Goal: Information Seeking & Learning: Find specific fact

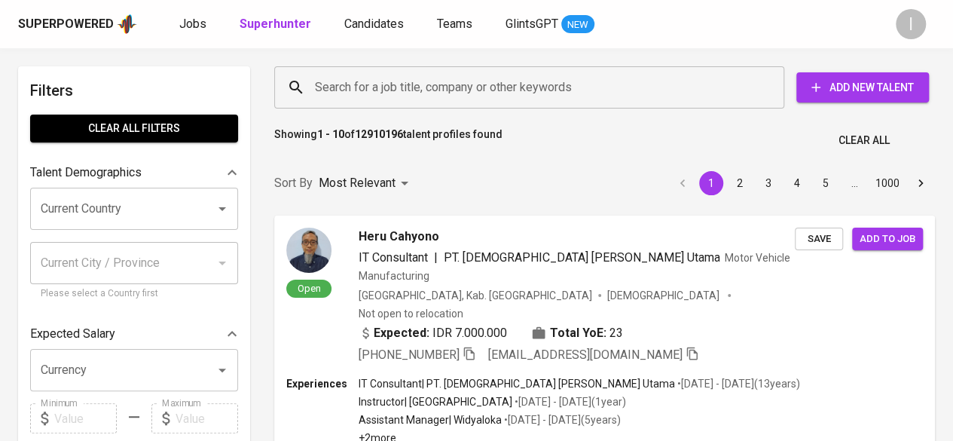
click at [532, 94] on input "Search for a job title, company or other keywords" at bounding box center [533, 87] width 444 height 29
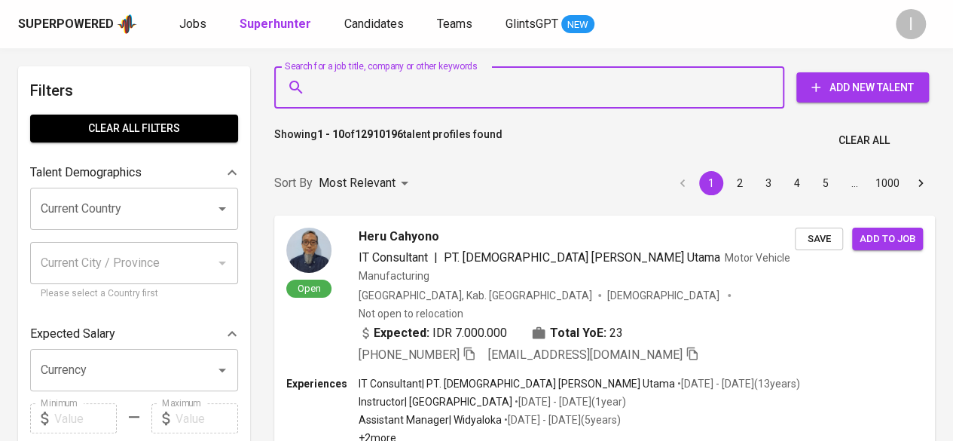
click at [531, 87] on input "Search for a job title, company or other keywords" at bounding box center [533, 87] width 444 height 29
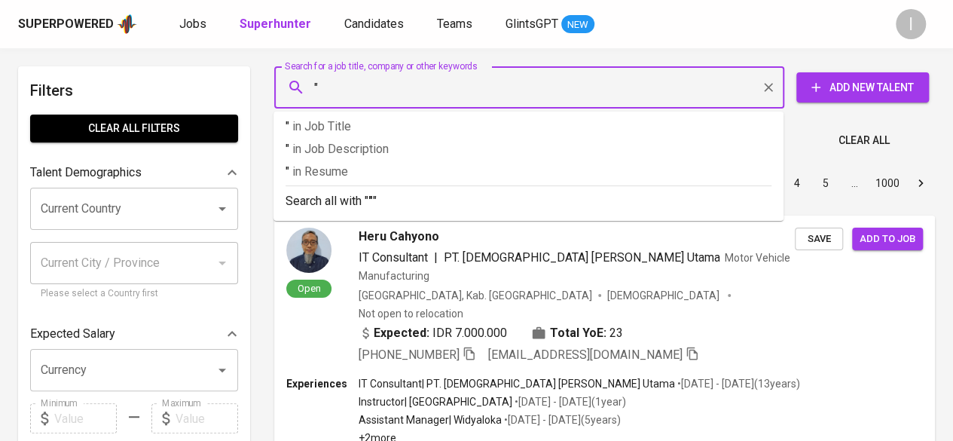
paste input "Elsha Abraham"
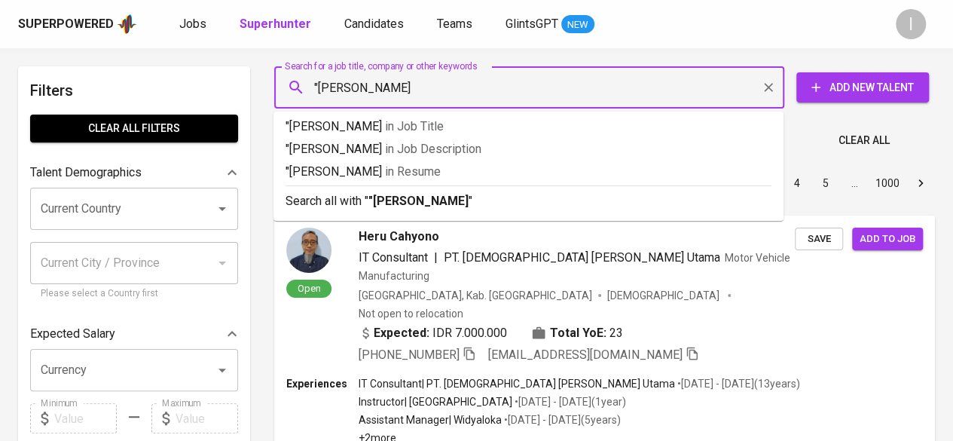
type input ""Elsha Abraham""
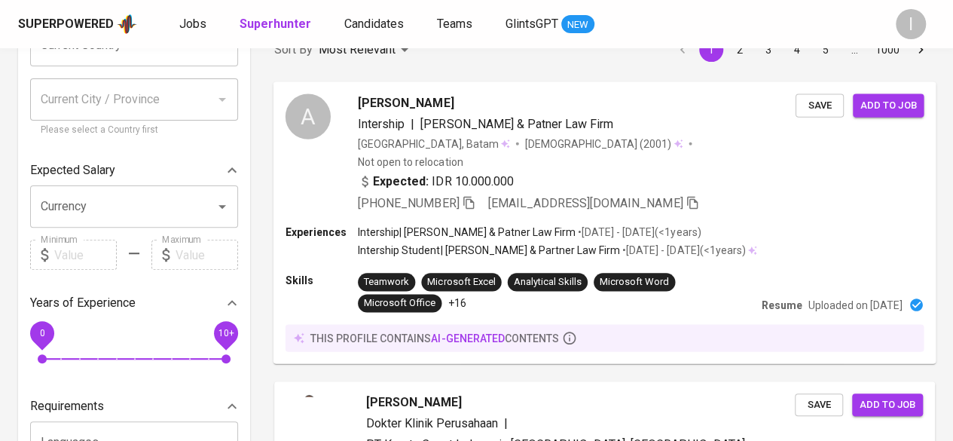
scroll to position [226, 0]
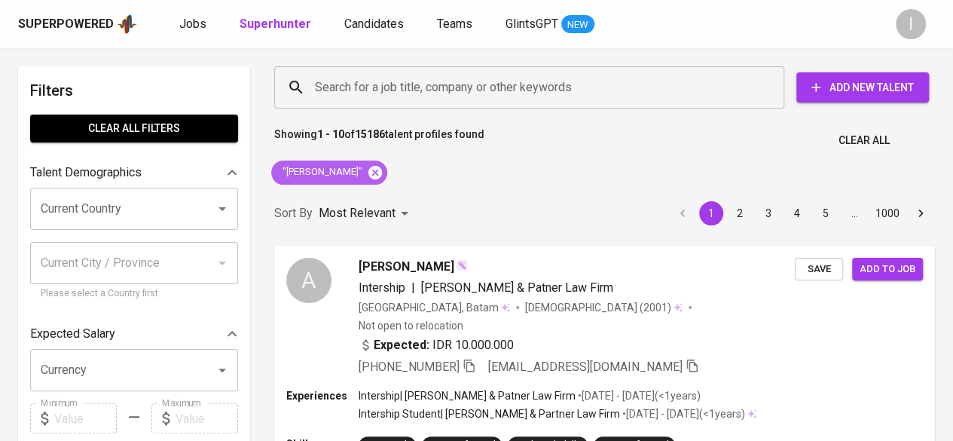
click at [370, 167] on icon at bounding box center [376, 172] width 14 height 14
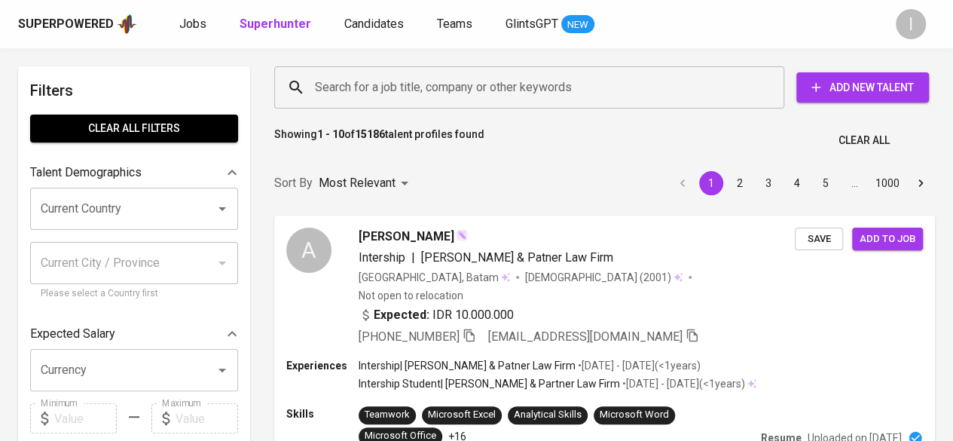
click at [472, 86] on input "Search for a job title, company or other keywords" at bounding box center [533, 87] width 444 height 29
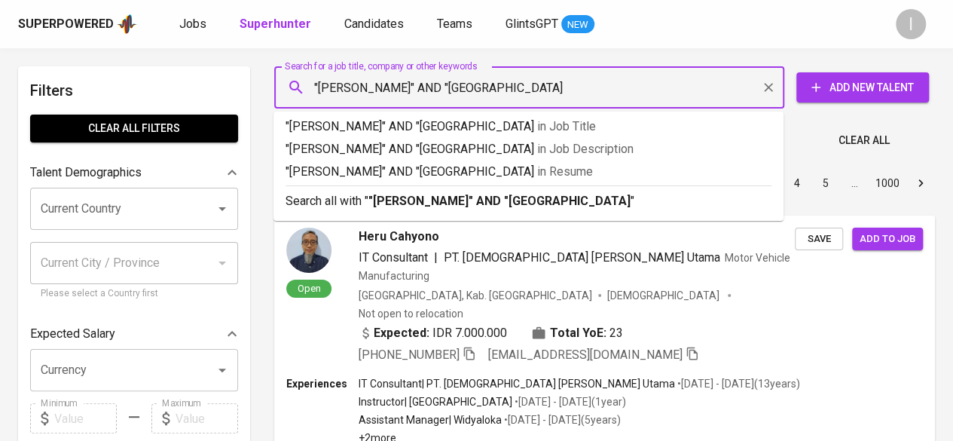
type input ""Elsha Abraham" AND "Binus University""
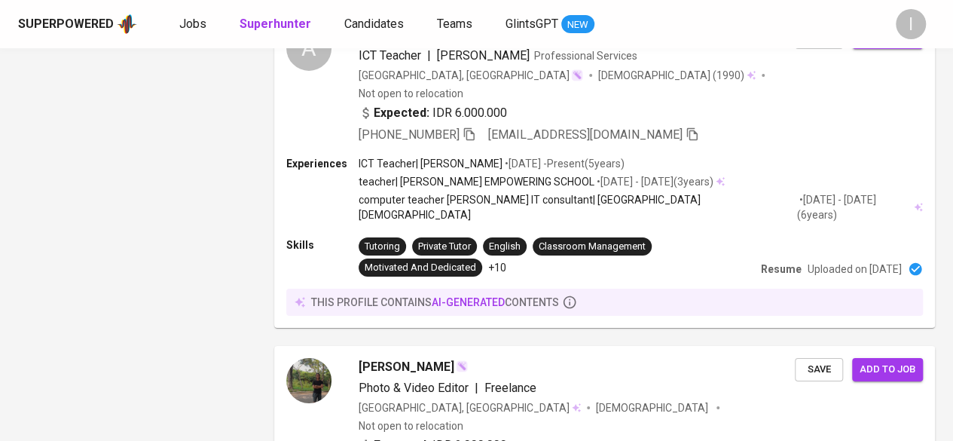
scroll to position [2570, 0]
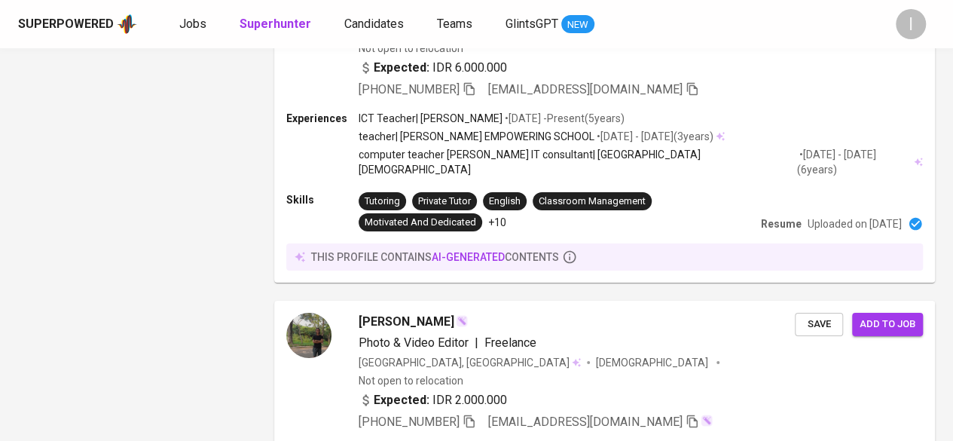
drag, startPoint x: 344, startPoint y: 369, endPoint x: 910, endPoint y: 439, distance: 570.3
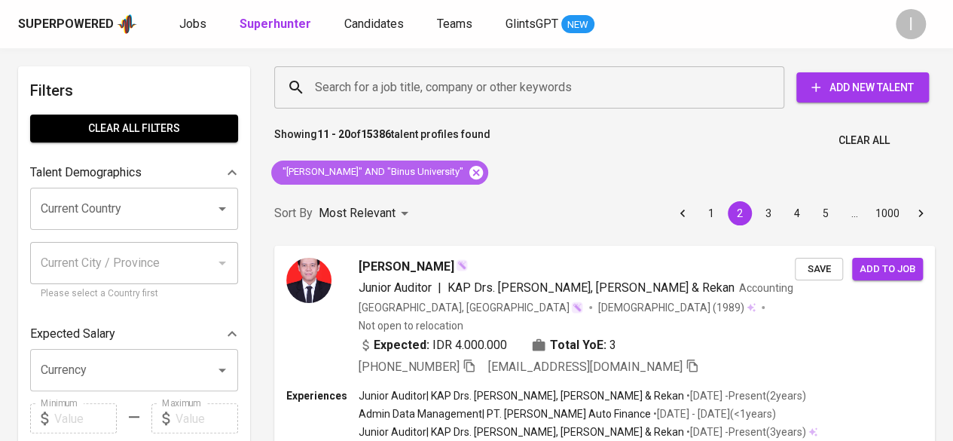
click at [457, 178] on span ""Elsha Abraham" AND "Binus University"" at bounding box center [371, 172] width 201 height 14
click at [468, 176] on icon at bounding box center [476, 172] width 17 height 17
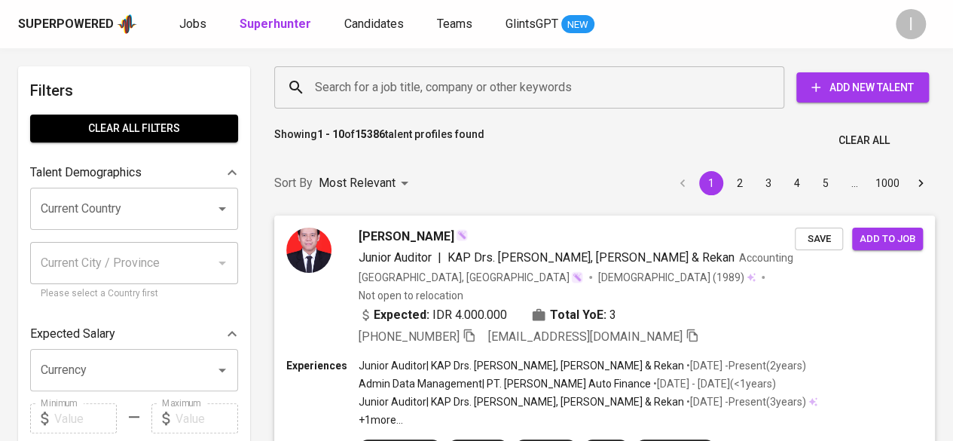
click at [518, 91] on input "Search for a job title, company or other keywords" at bounding box center [533, 87] width 444 height 29
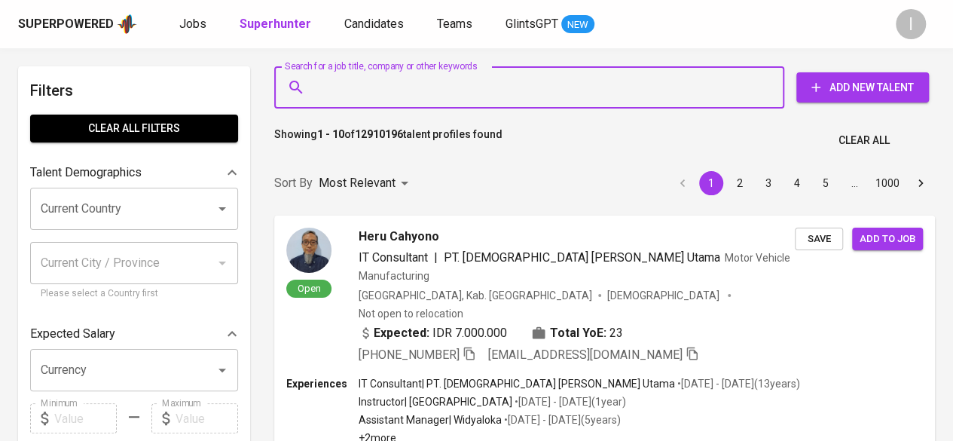
paste input "shanda.maxus@gmail.com"
type input "shanda.maxus@gmail.com"
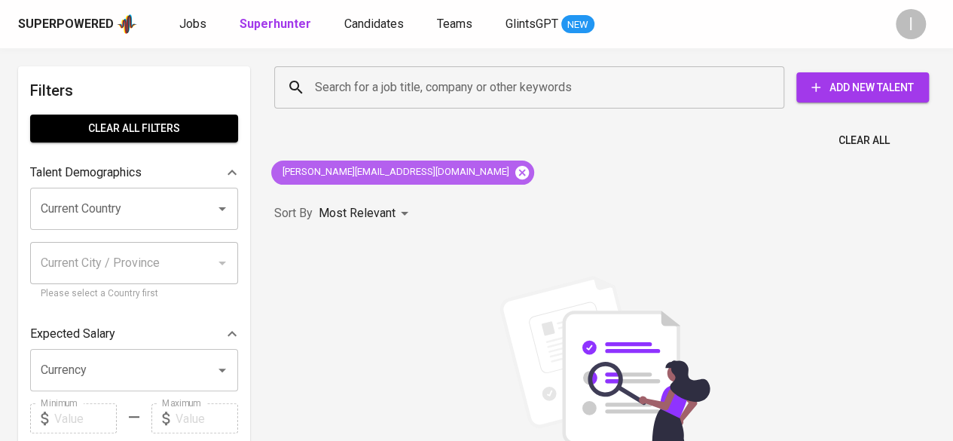
click at [515, 173] on icon at bounding box center [522, 172] width 14 height 14
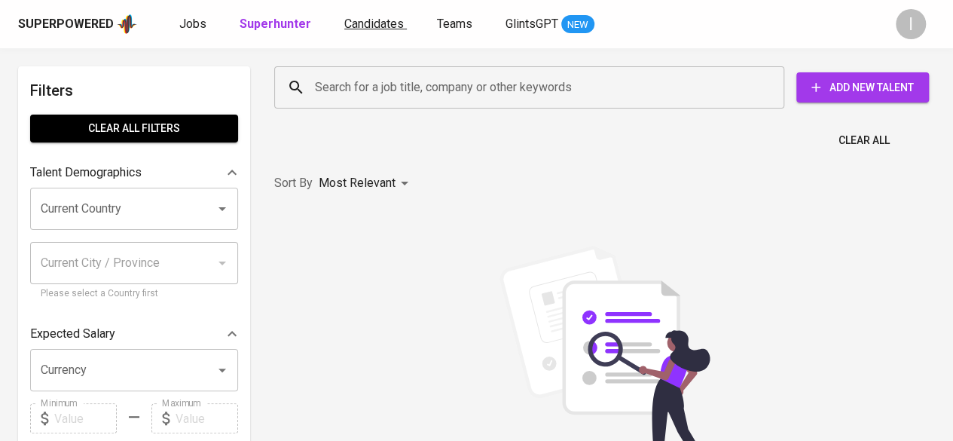
click at [380, 26] on span "Candidates" at bounding box center [374, 24] width 60 height 14
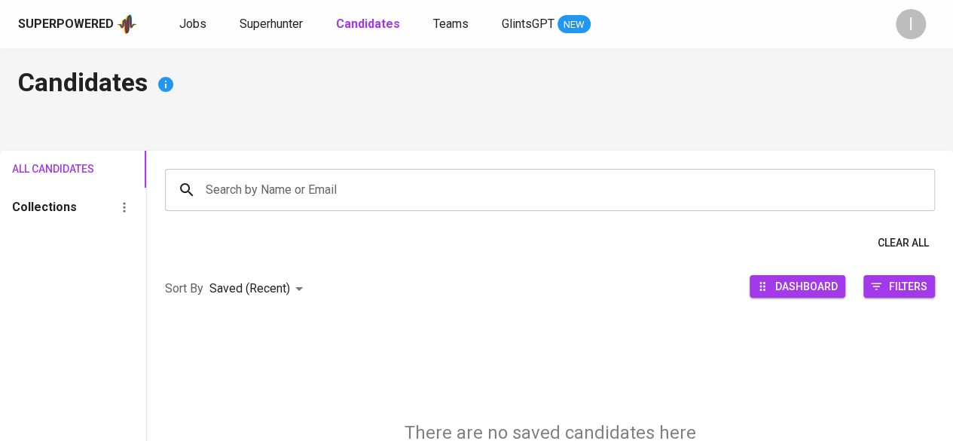
click at [374, 15] on link "Candidates" at bounding box center [369, 24] width 67 height 19
click at [422, 185] on input "Search by Name or Email" at bounding box center [554, 190] width 704 height 29
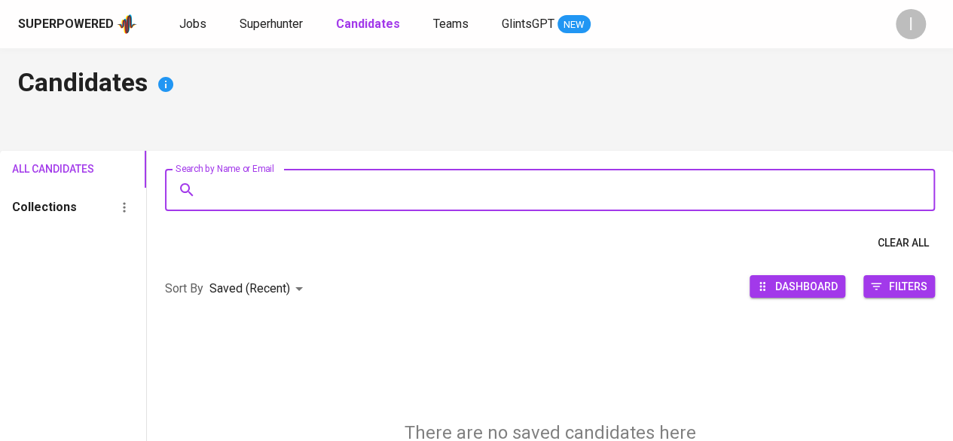
paste input "shanda.maxus@gmail.com"
type input "shanda.maxus@gmail.com"
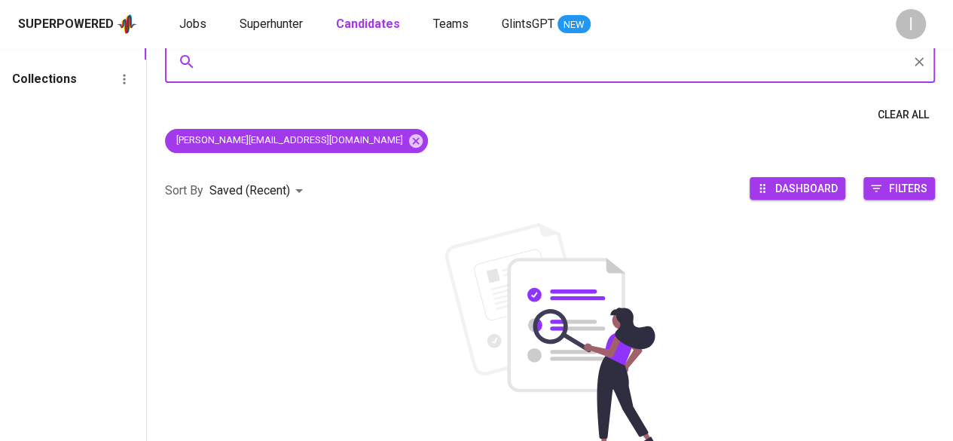
scroll to position [254, 0]
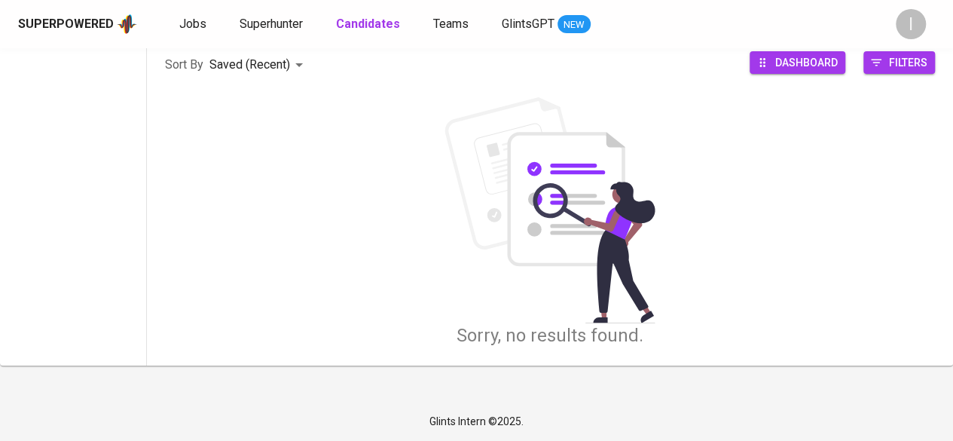
drag, startPoint x: 279, startPoint y: 2, endPoint x: 283, endPoint y: 11, distance: 9.4
click at [279, 2] on div "Superpowered Jobs Superhunter Candidates Teams GlintsGPT NEW I" at bounding box center [476, 24] width 953 height 48
click at [287, 26] on span "Superhunter" at bounding box center [271, 24] width 63 height 14
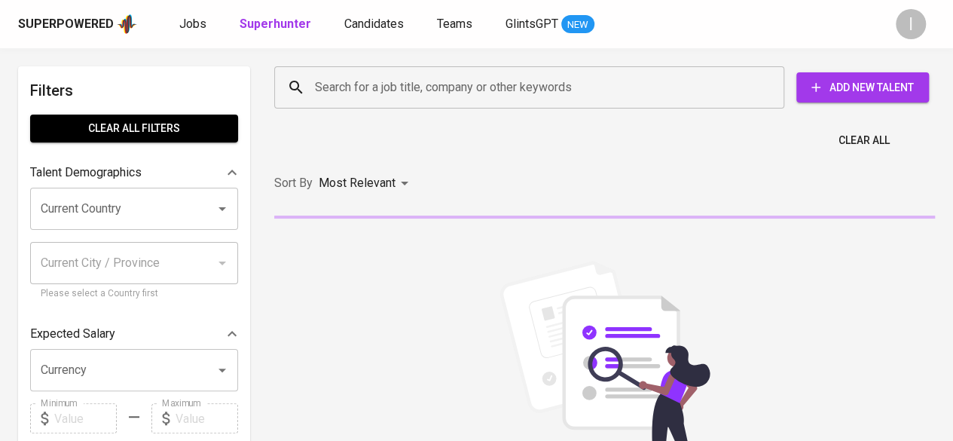
click at [345, 91] on input "Search for a job title, company or other keywords" at bounding box center [533, 87] width 444 height 29
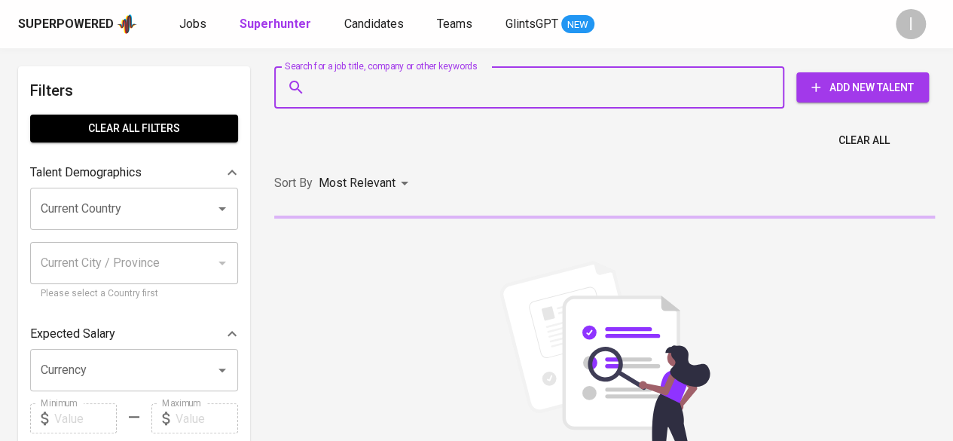
paste input "Adi Consulting"
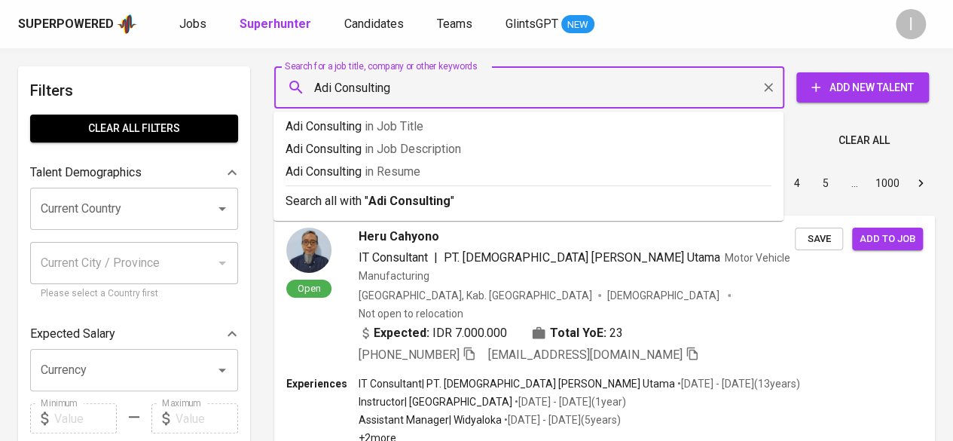
click at [318, 85] on input "Adi Consulting" at bounding box center [533, 87] width 444 height 29
click at [430, 90] on input ""Adi Consulting" at bounding box center [533, 87] width 444 height 29
type input ""Adi Consulting""
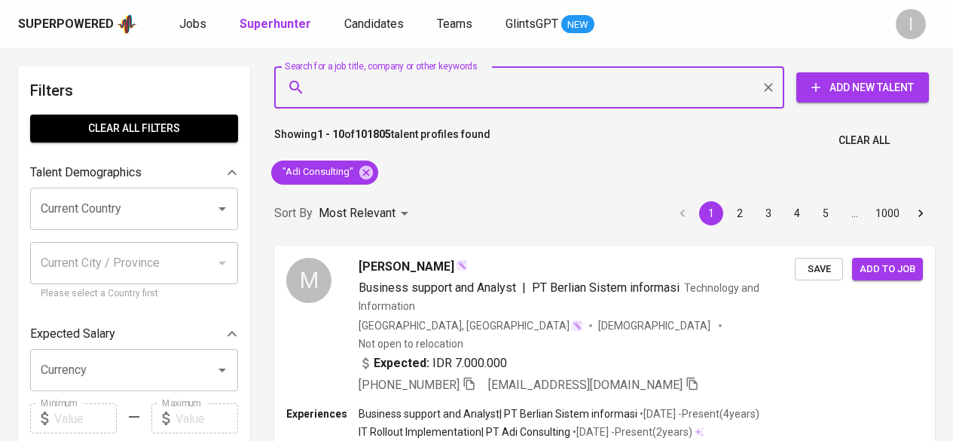
scroll to position [2133, 0]
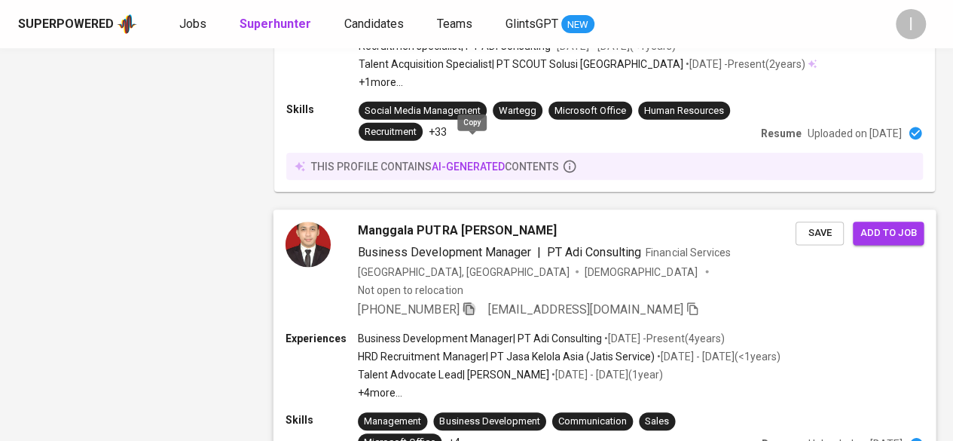
click at [470, 302] on icon "button" at bounding box center [469, 309] width 14 height 14
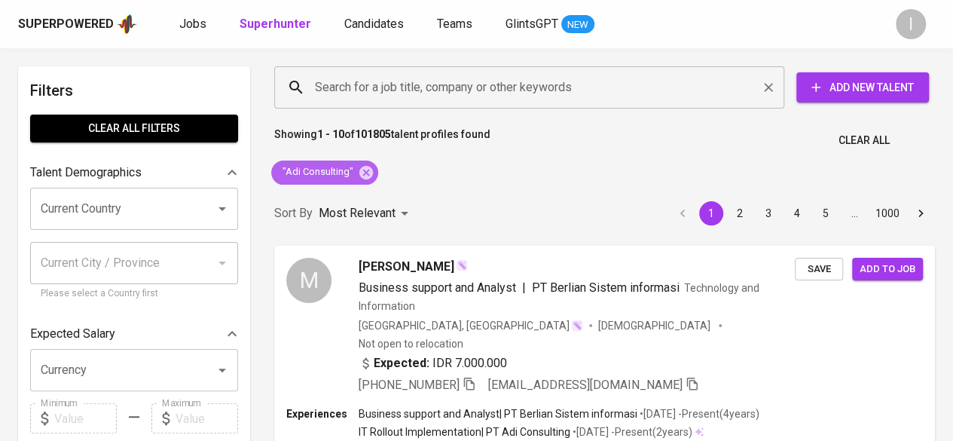
drag, startPoint x: 362, startPoint y: 175, endPoint x: 410, endPoint y: 79, distance: 107.2
click at [362, 175] on icon at bounding box center [366, 172] width 17 height 17
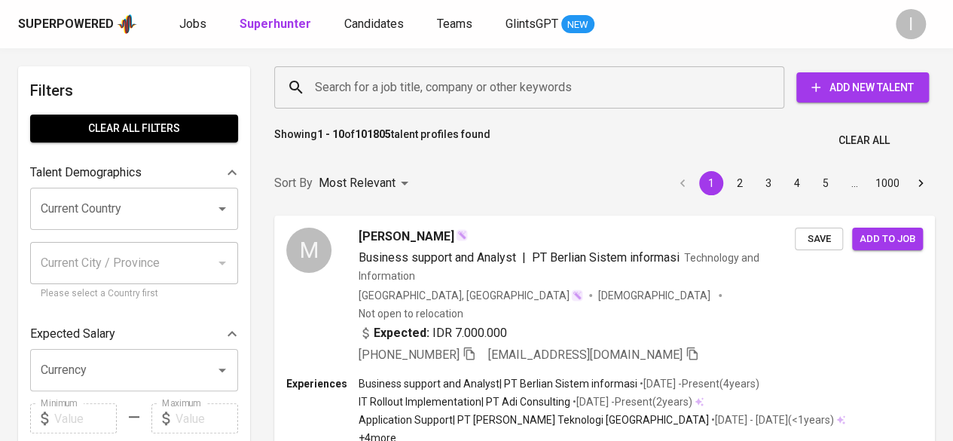
click at [410, 79] on input "Search for a job title, company or other keywords" at bounding box center [533, 87] width 444 height 29
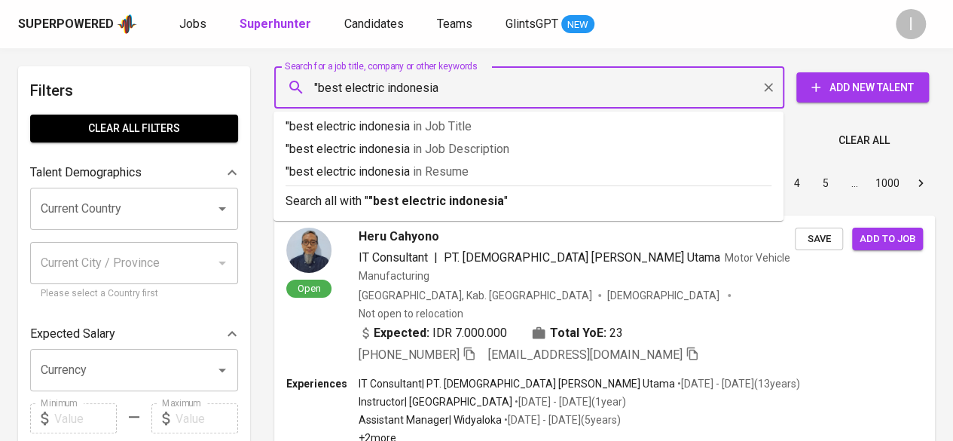
type input ""best electric indonesia""
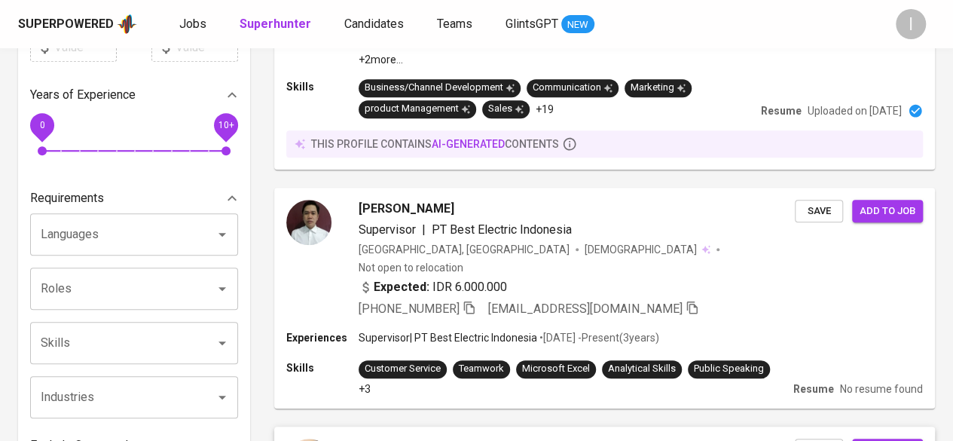
scroll to position [360, 0]
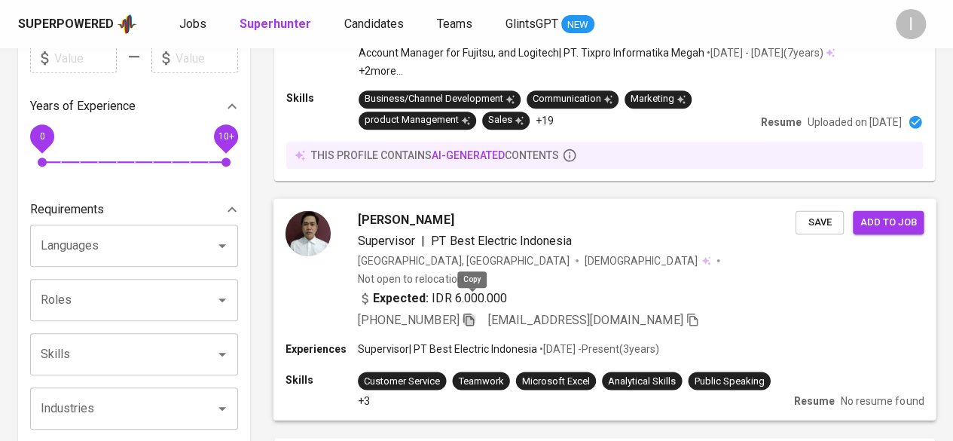
click at [475, 312] on icon "button" at bounding box center [469, 319] width 14 height 14
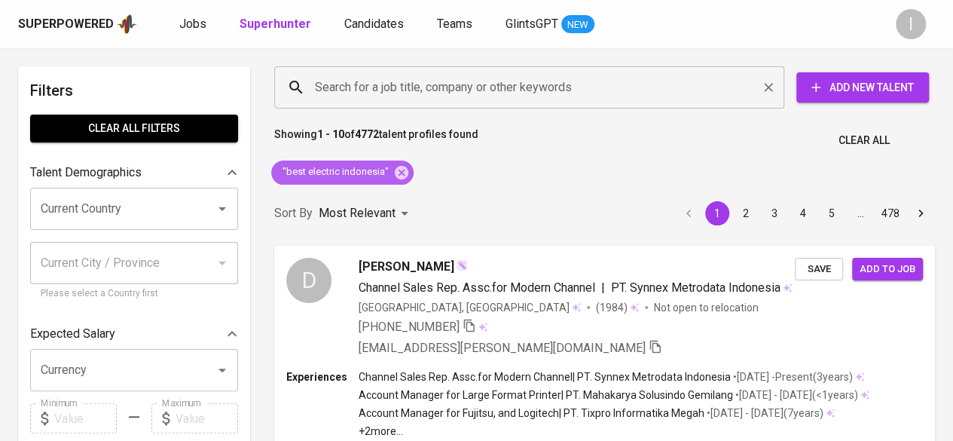
drag, startPoint x: 399, startPoint y: 174, endPoint x: 442, endPoint y: 81, distance: 102.5
click at [399, 174] on icon at bounding box center [402, 172] width 14 height 14
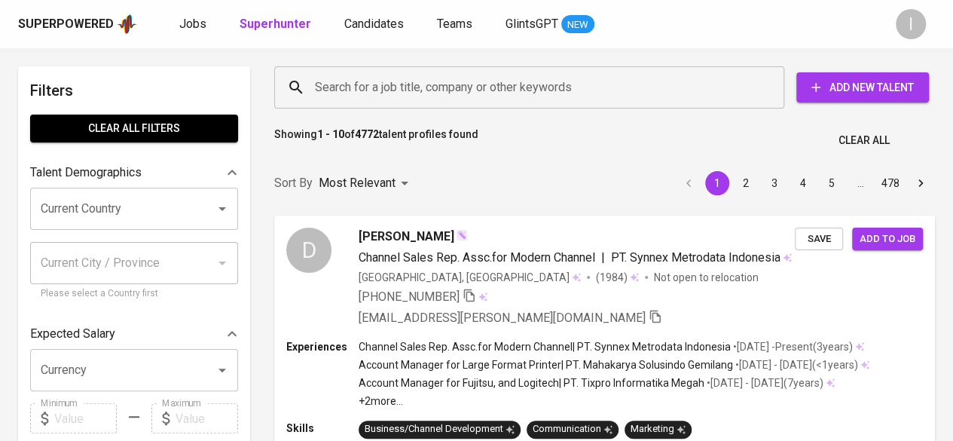
click at [442, 81] on input "Search for a job title, company or other keywords" at bounding box center [533, 87] width 444 height 29
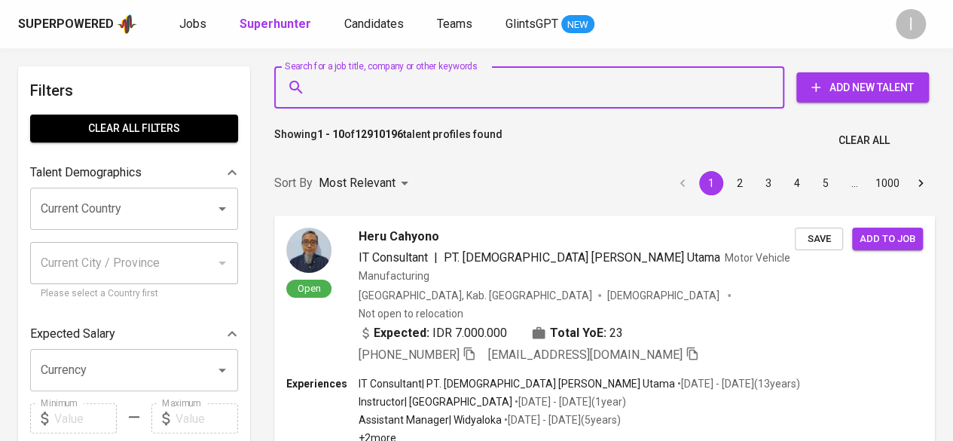
paste input "febby.acr@gmail.com"
type input "febby.acr@gmail.com"
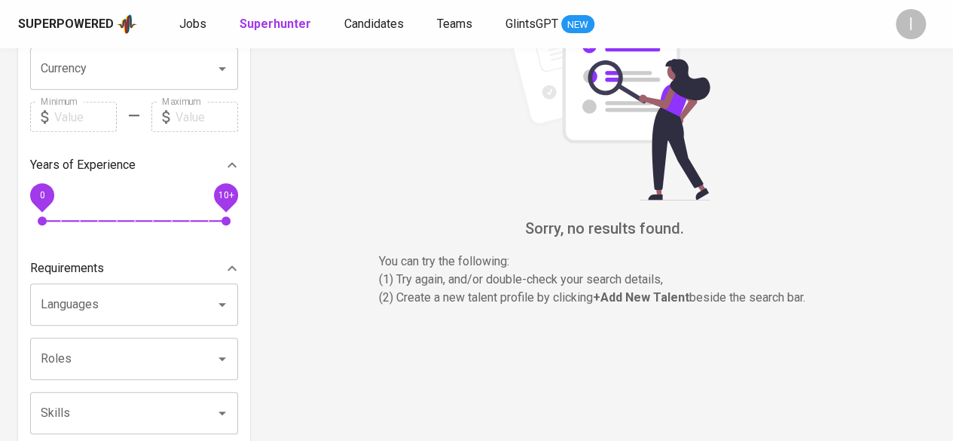
scroll to position [75, 0]
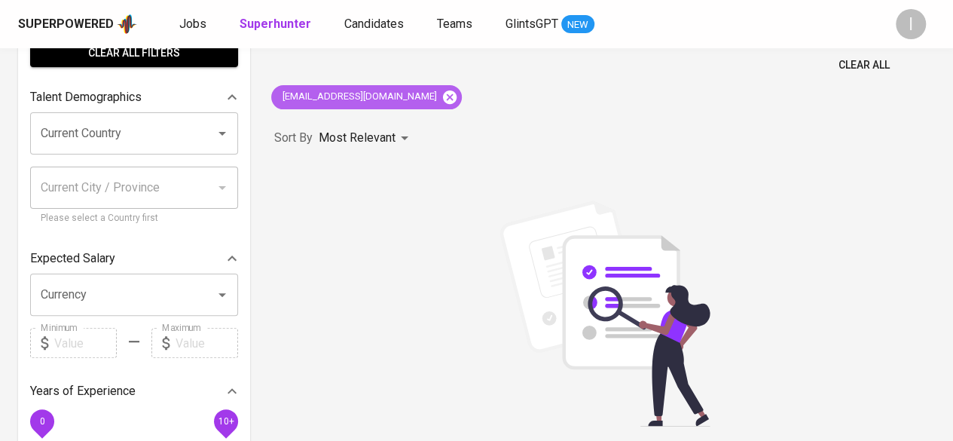
click at [443, 92] on icon at bounding box center [450, 97] width 14 height 14
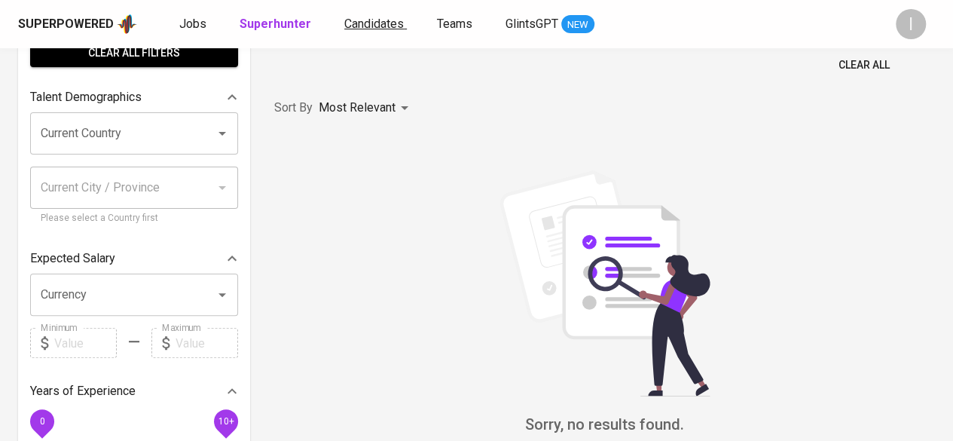
click at [391, 17] on span "Candidates" at bounding box center [374, 24] width 60 height 14
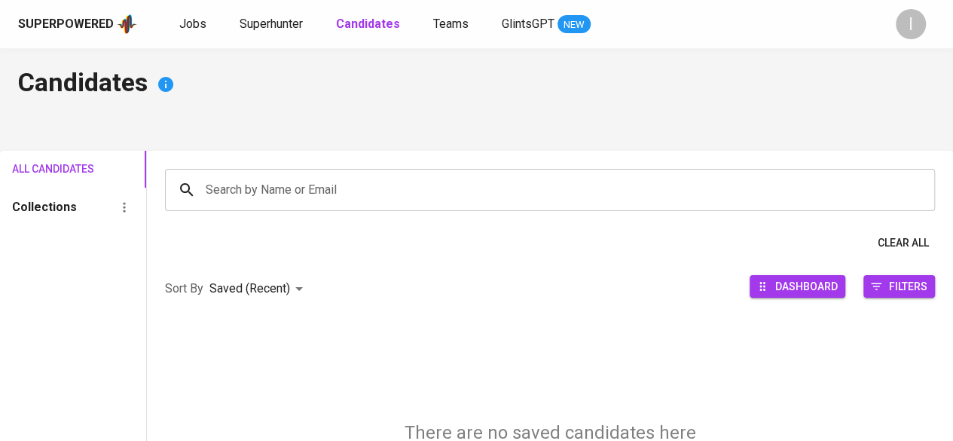
click at [372, 198] on input "Search by Name or Email" at bounding box center [554, 190] width 704 height 29
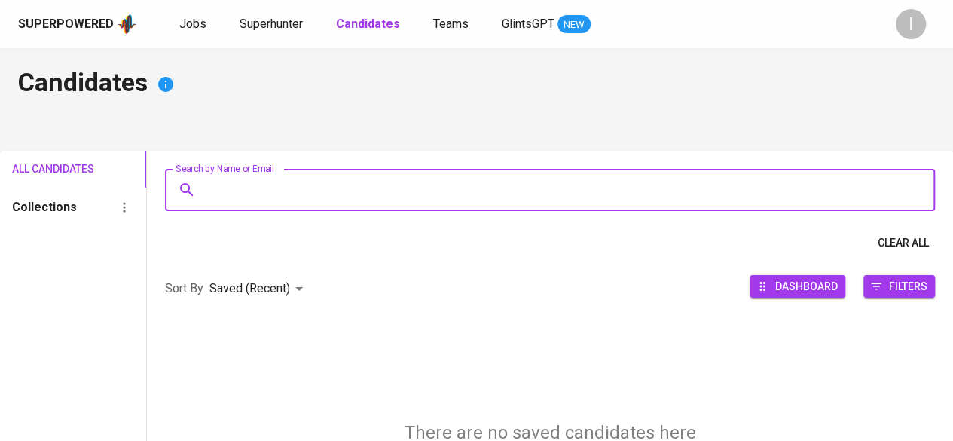
paste input "febby.acr@gmail.com"
type input "febby.acr@gmail.com"
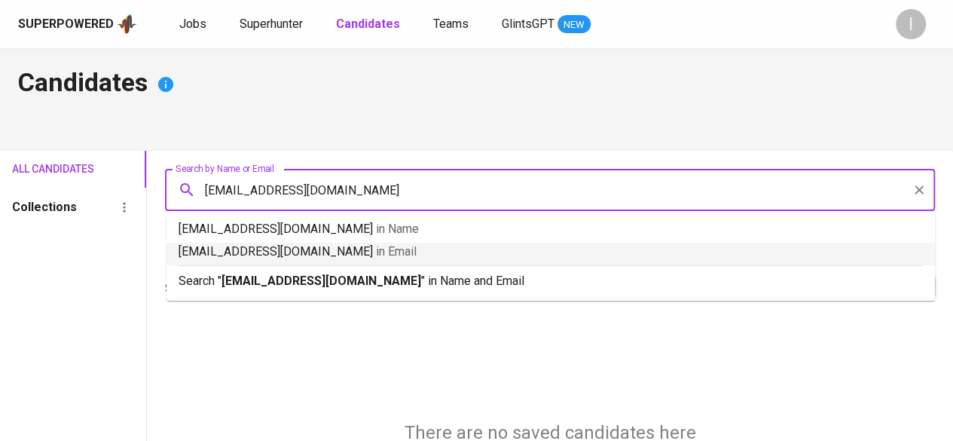
click at [435, 247] on p "febby.acr@gmail.com in Email" at bounding box center [551, 252] width 745 height 18
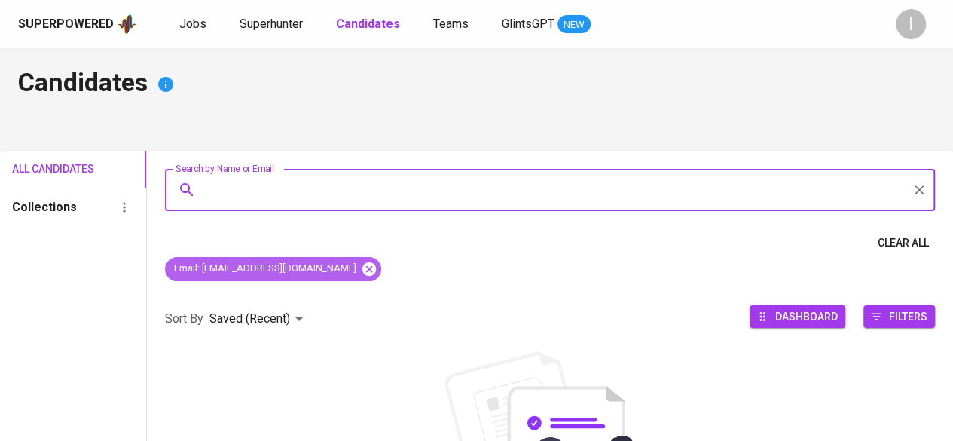
click at [362, 272] on icon at bounding box center [369, 268] width 14 height 14
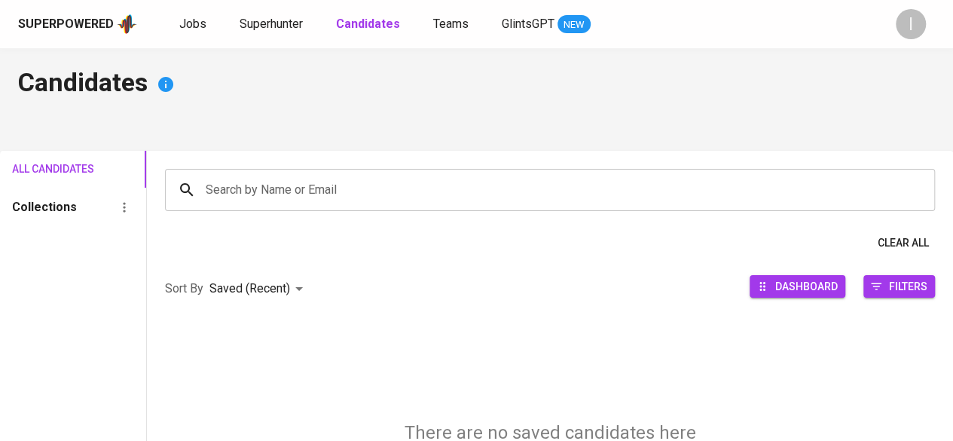
click at [271, 13] on div "Superpowered Jobs Superhunter Candidates Teams GlintsGPT NEW" at bounding box center [452, 24] width 869 height 23
click at [295, 34] on div "Superpowered Jobs Superhunter Candidates Teams GlintsGPT NEW" at bounding box center [452, 24] width 869 height 23
click at [289, 23] on span "Superhunter" at bounding box center [271, 24] width 63 height 14
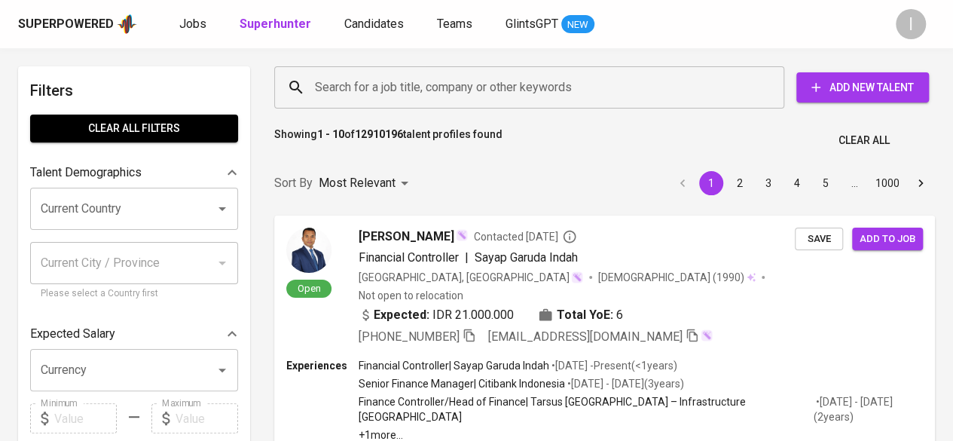
click at [433, 94] on input "Search for a job title, company or other keywords" at bounding box center [533, 87] width 444 height 29
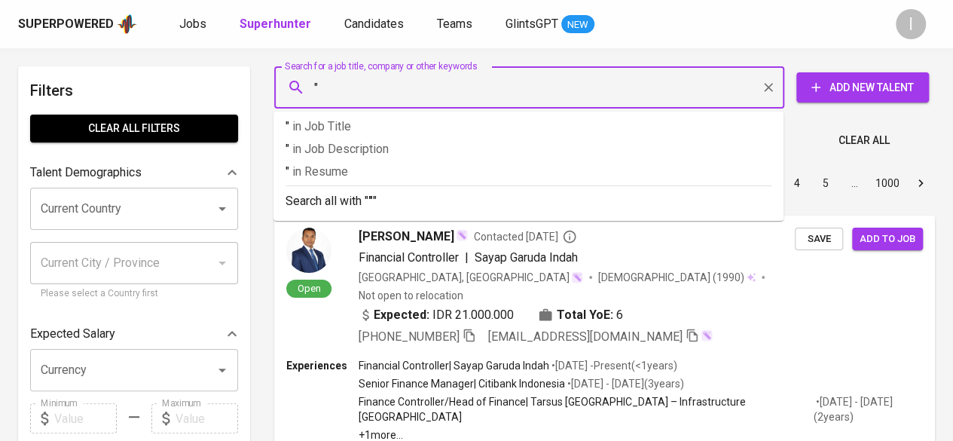
paste input "Foresight global cikarang"
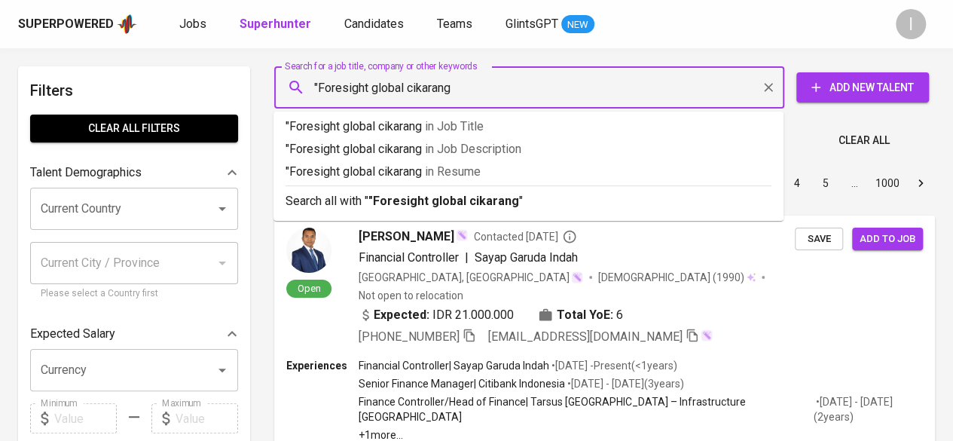
type input ""Foresight global cikarang""
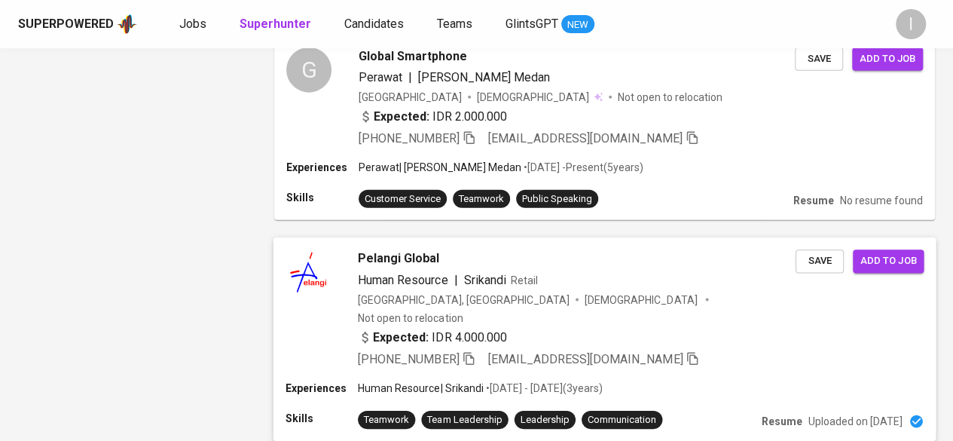
scroll to position [1821, 0]
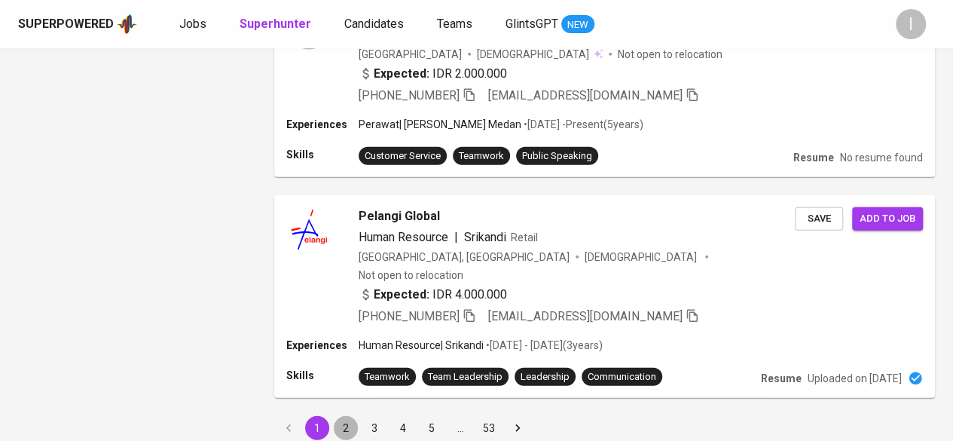
click at [350, 416] on button "2" at bounding box center [346, 428] width 24 height 24
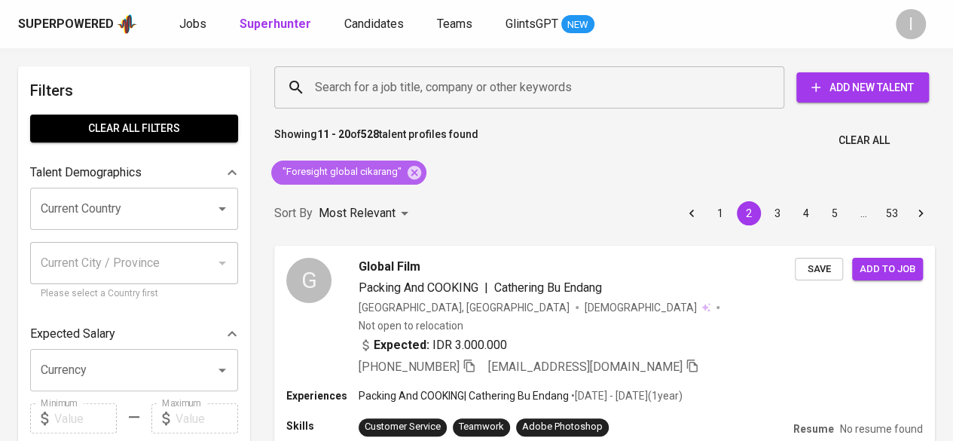
click at [411, 162] on div ""Foresight global cikarang"" at bounding box center [348, 173] width 155 height 24
click at [411, 168] on icon at bounding box center [415, 172] width 14 height 14
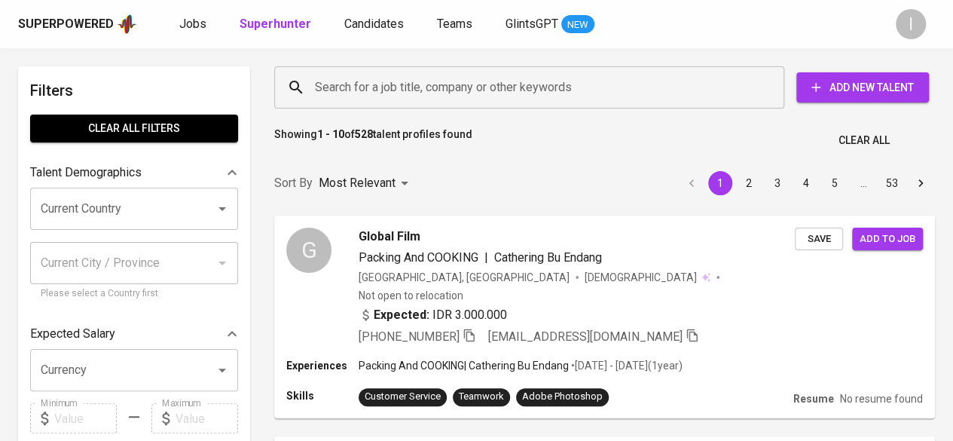
click at [417, 99] on input "Search for a job title, company or other keywords" at bounding box center [533, 87] width 444 height 29
click at [424, 85] on input "Search for a job title, company or other keywords" at bounding box center [533, 87] width 444 height 29
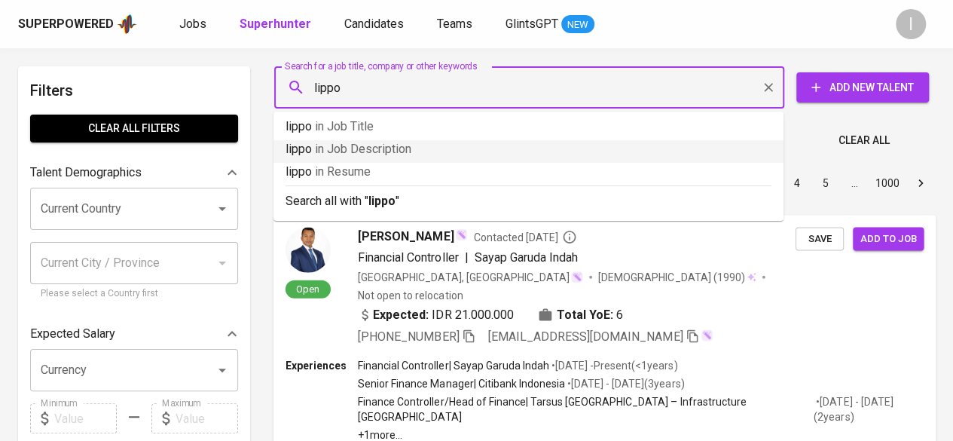
type input "lippo"
